Goal: Navigation & Orientation: Find specific page/section

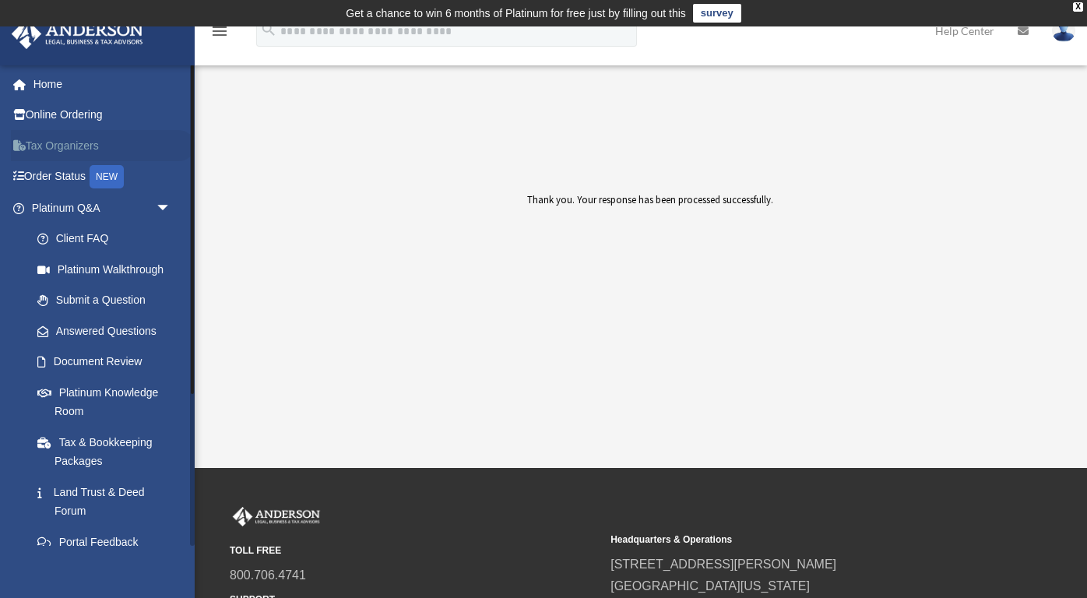
click at [79, 139] on link "Tax Organizers" at bounding box center [103, 145] width 184 height 31
click at [136, 275] on link "Platinum Walkthrough" at bounding box center [108, 269] width 173 height 31
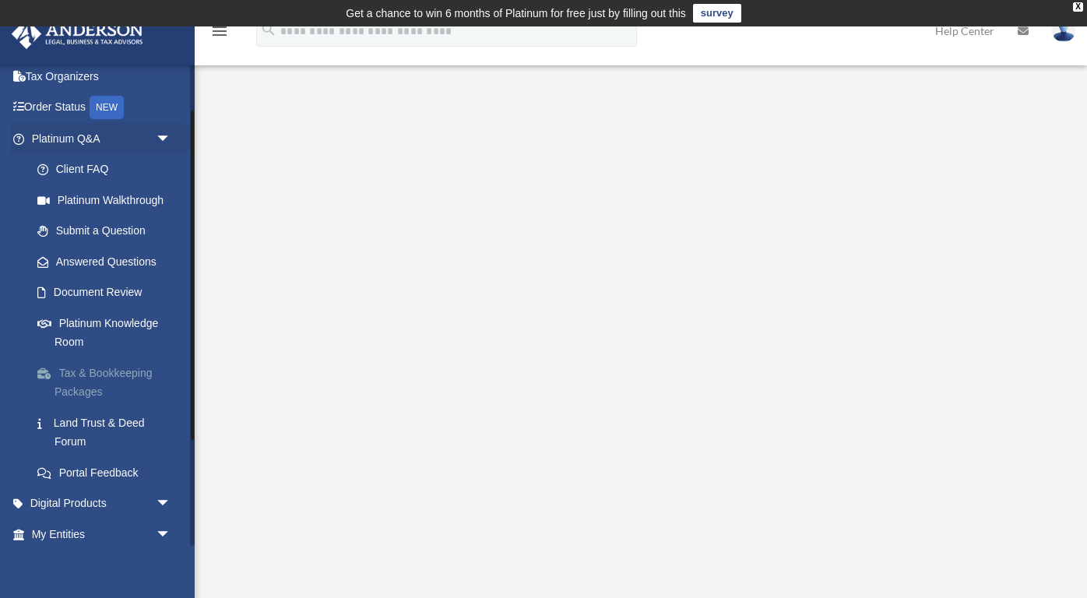
scroll to position [69, 0]
click at [141, 366] on link "Tax & Bookkeeping Packages" at bounding box center [108, 383] width 173 height 50
